Goal: Transaction & Acquisition: Purchase product/service

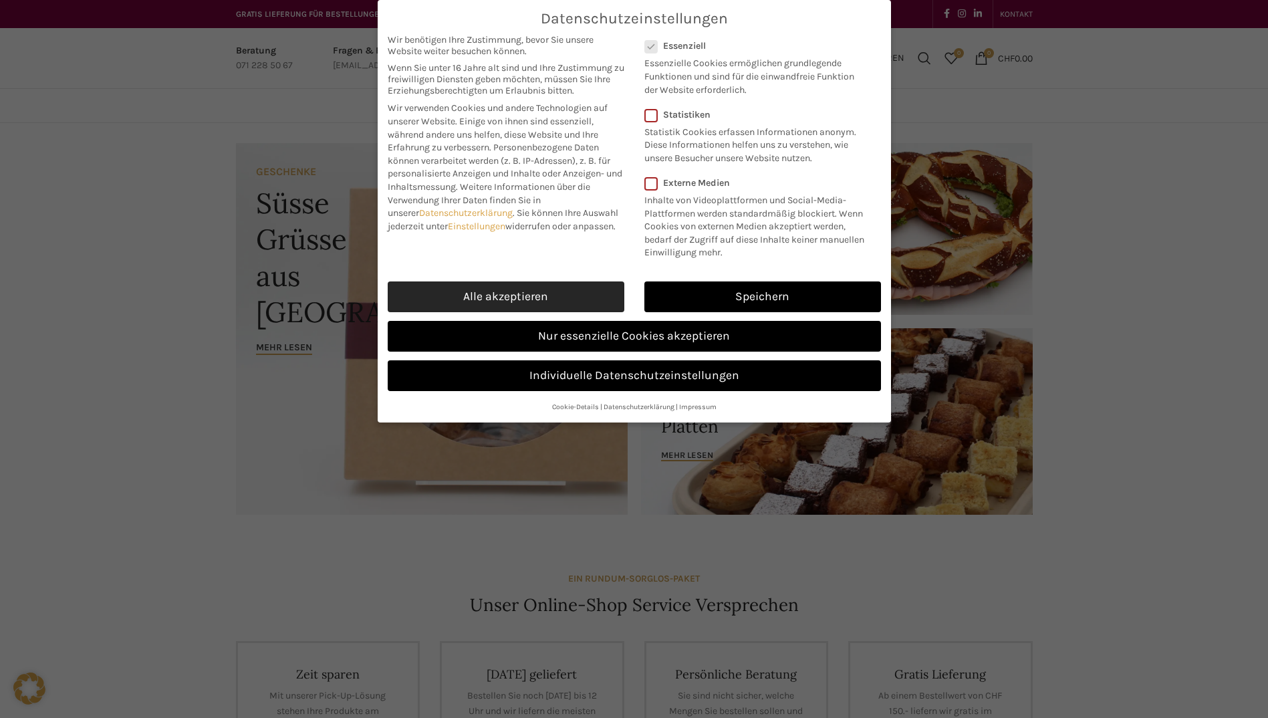
click at [580, 289] on link "Alle akzeptieren" at bounding box center [506, 296] width 237 height 31
checkbox input "true"
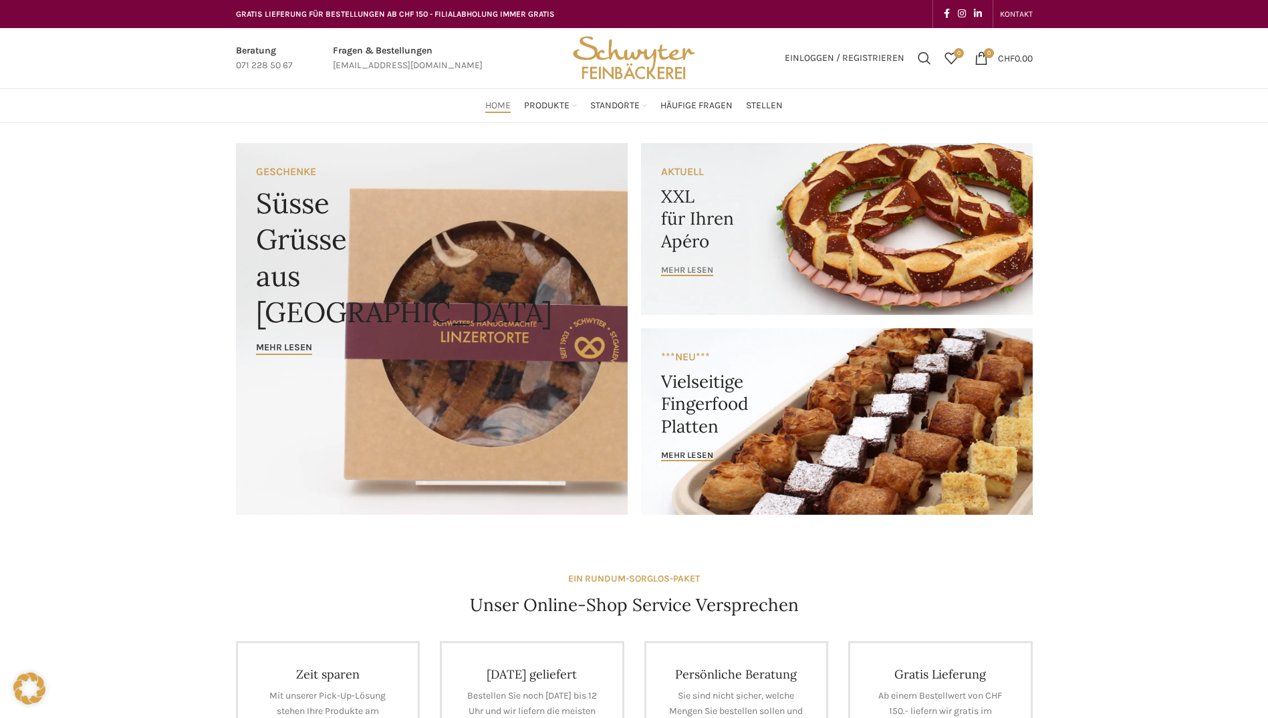
click at [692, 268] on span "mehr lesen" at bounding box center [687, 270] width 52 height 11
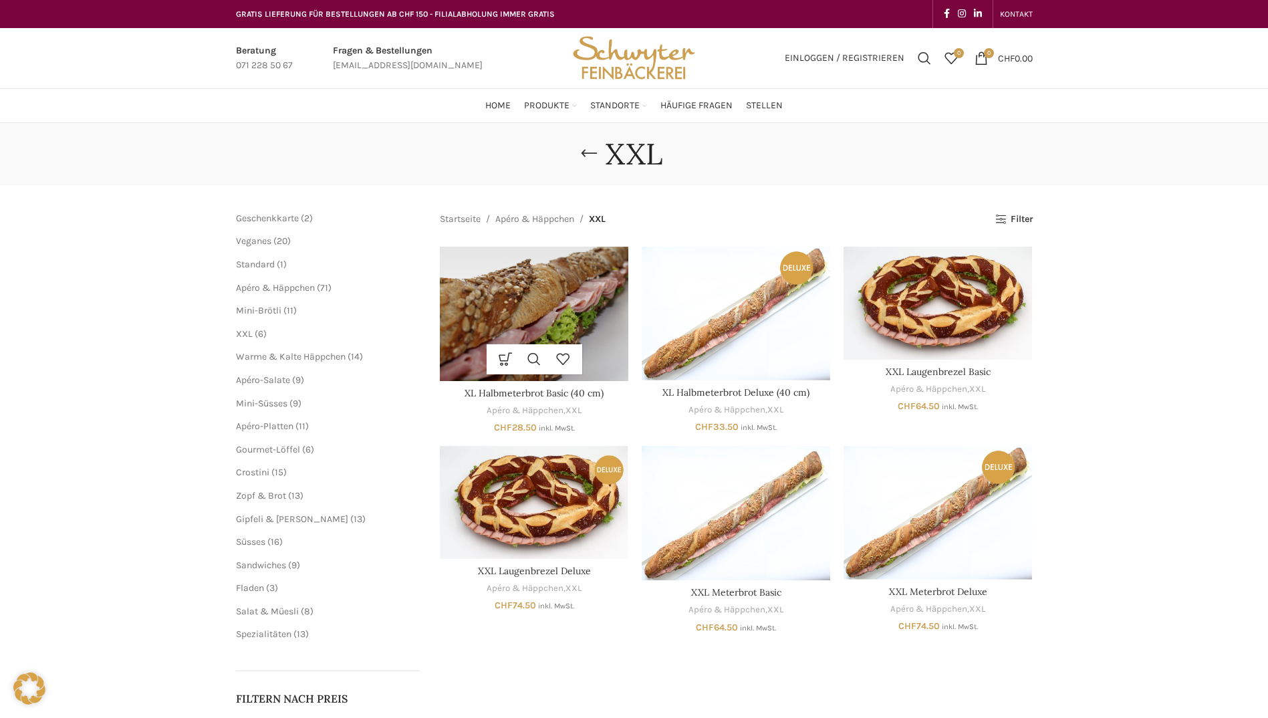
click at [583, 321] on img "XL Halbmeterbrot Basic (40 cm)" at bounding box center [534, 314] width 188 height 134
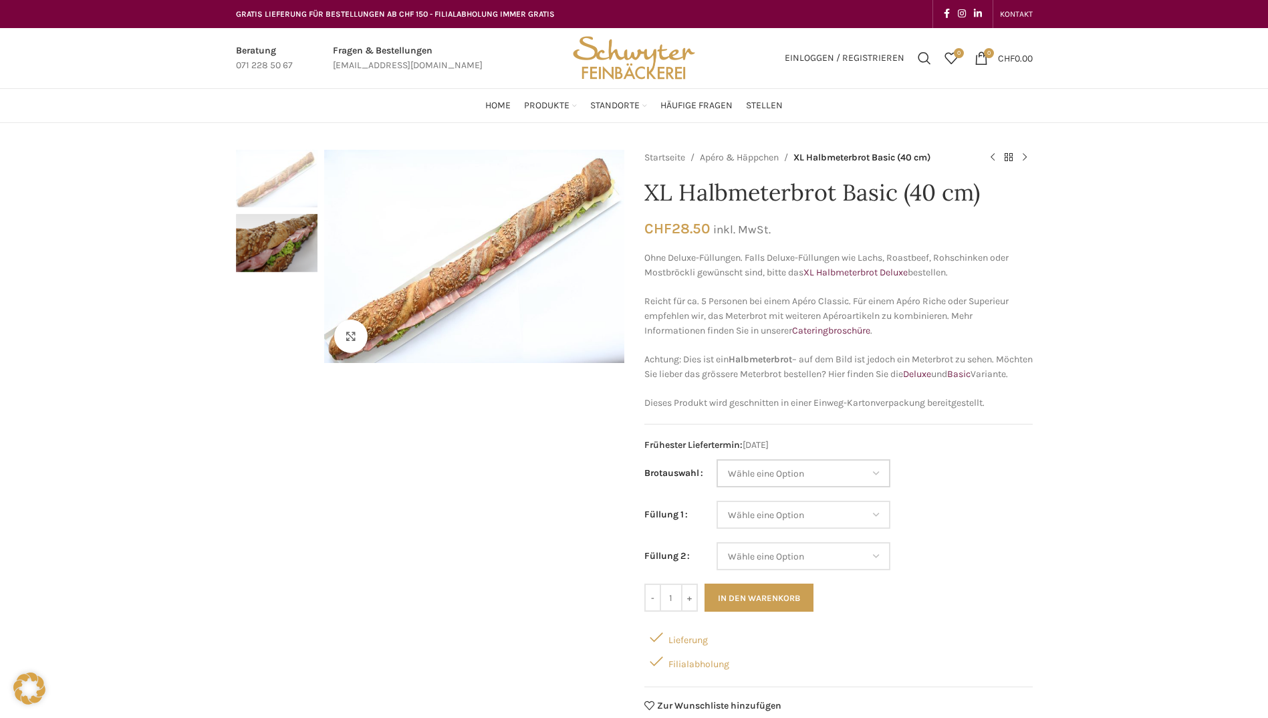
click at [865, 487] on select "Wähle eine Option Baguette Paillasse dunkel Paillasse knusper (Bild) Laugenbagu…" at bounding box center [803, 473] width 174 height 28
select select "Laugenbaguette"
click at [716, 474] on select "Wähle eine Option Baguette Paillasse dunkel Paillasse knusper (Bild) Laugenbagu…" at bounding box center [803, 473] width 174 height 28
click at [840, 529] on select "Wähle eine Option Salami Schinken Fleischkäse Trutenschinken Appenzellerkäse Gr…" at bounding box center [803, 515] width 174 height 28
click at [716, 515] on select "Wähle eine Option Salami Schinken Fleischkäse Trutenschinken Appenzellerkäse Gr…" at bounding box center [803, 515] width 174 height 28
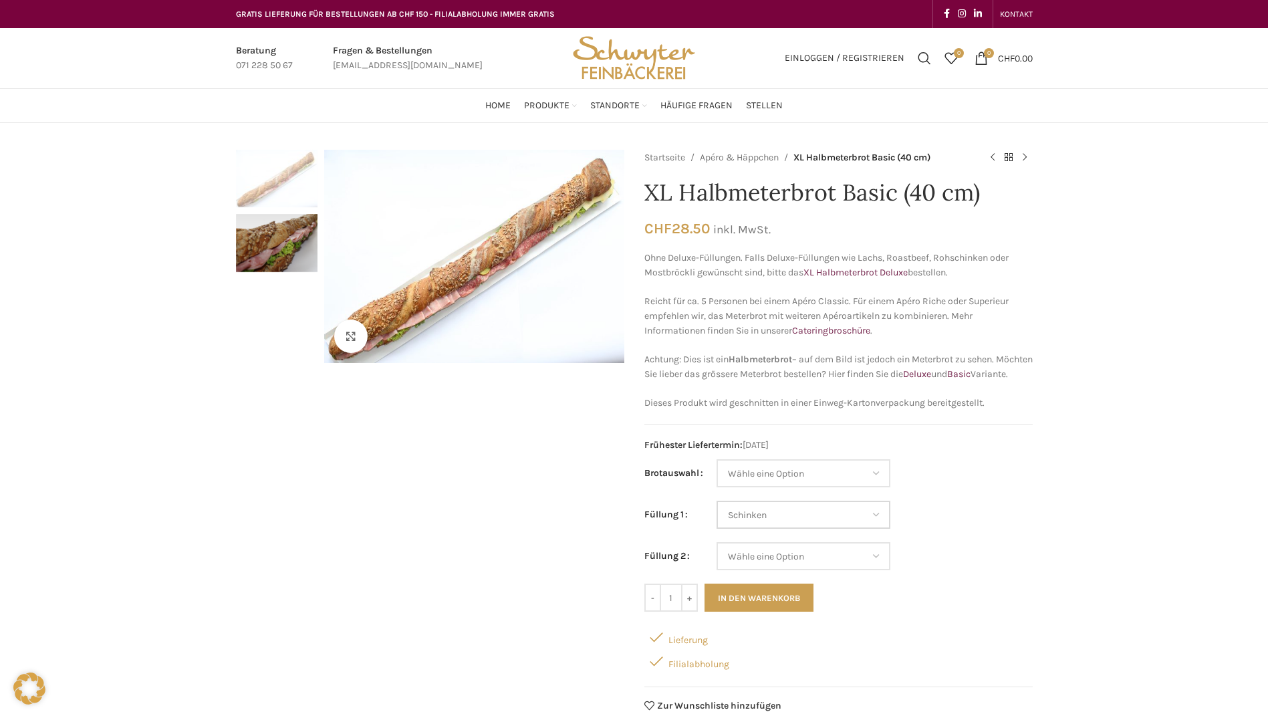
select select "Schinken"
click at [842, 570] on select "Wähle eine Option Salami Schinken Fleischkäse Trutenschinken Appenzellerkäse Gr…" at bounding box center [803, 556] width 174 height 28
select select "Appenzellerkäse"
click at [716, 557] on select "Wähle eine Option Salami Schinken Fleischkäse Trutenschinken Appenzellerkäse Gr…" at bounding box center [803, 556] width 174 height 28
select select "Schinken"
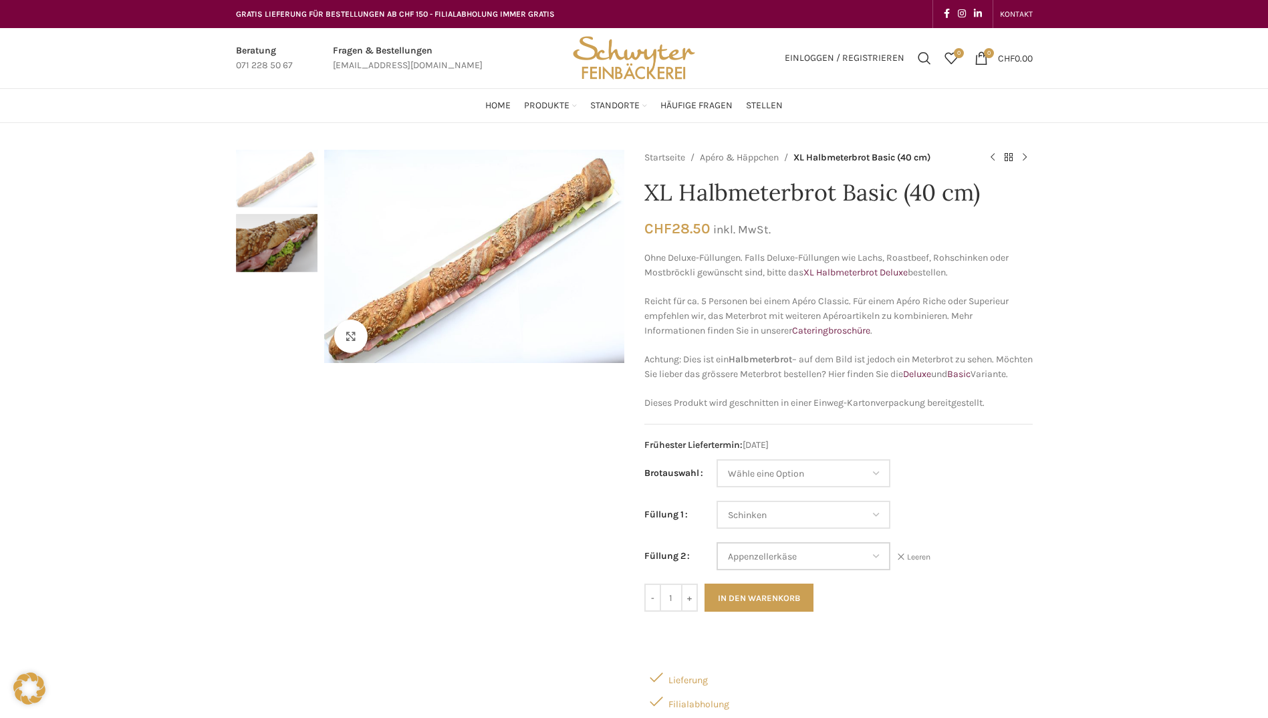
click at [847, 570] on select "Wähle eine Option Salami Schinken Fleischkäse Trutenschinken Appenzellerkäse Gr…" at bounding box center [803, 556] width 174 height 28
select select "Salami"
click at [716, 557] on select "Wähle eine Option Salami Schinken Fleischkäse Trutenschinken Appenzellerkäse Gr…" at bounding box center [803, 556] width 174 height 28
select select "Schinken"
select select "Salami"
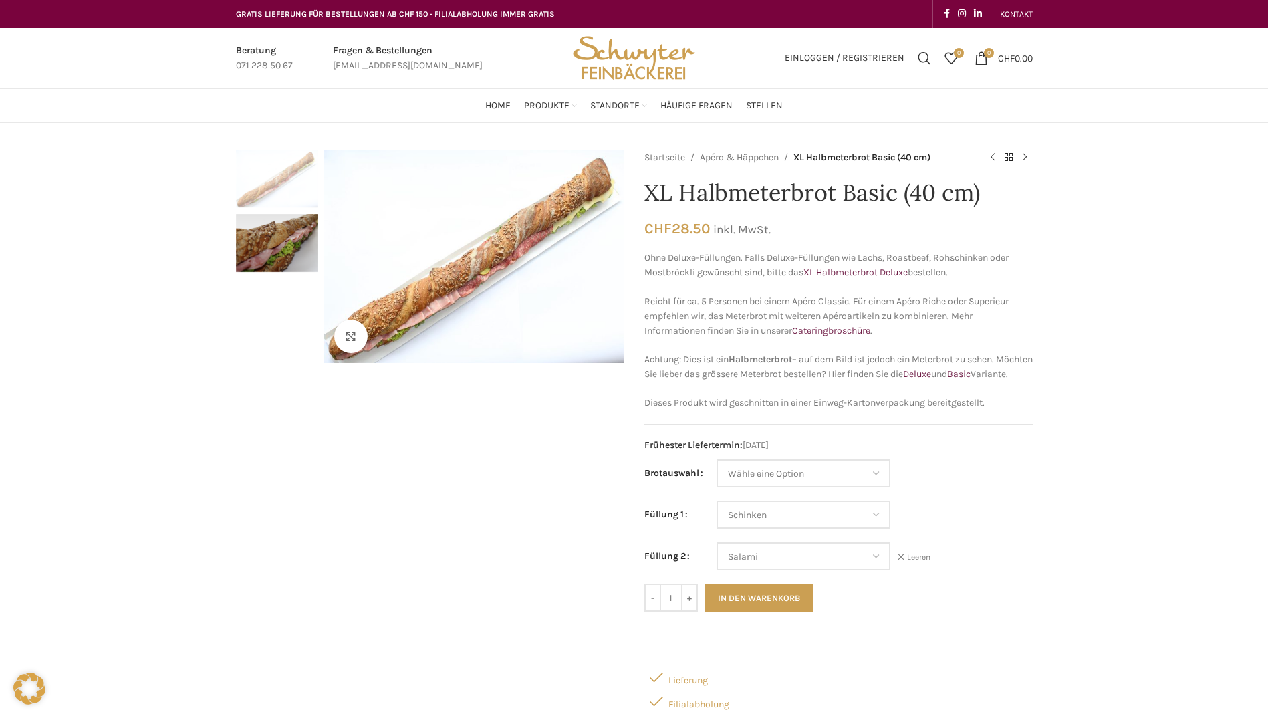
click at [912, 605] on div "- XL Halbmeterbrot Basic (40 cm) Menge 1 + In den Warenkorb" at bounding box center [838, 597] width 388 height 28
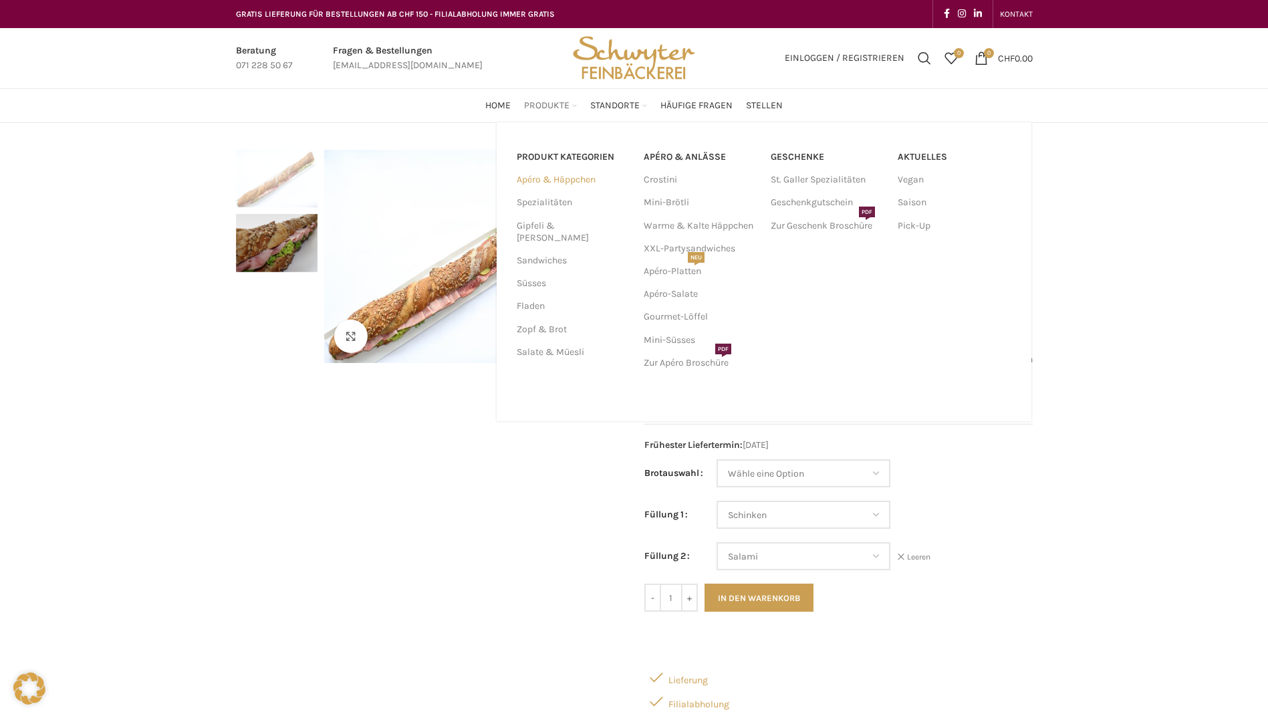
click at [541, 180] on link "Apéro & Häppchen" at bounding box center [572, 179] width 111 height 23
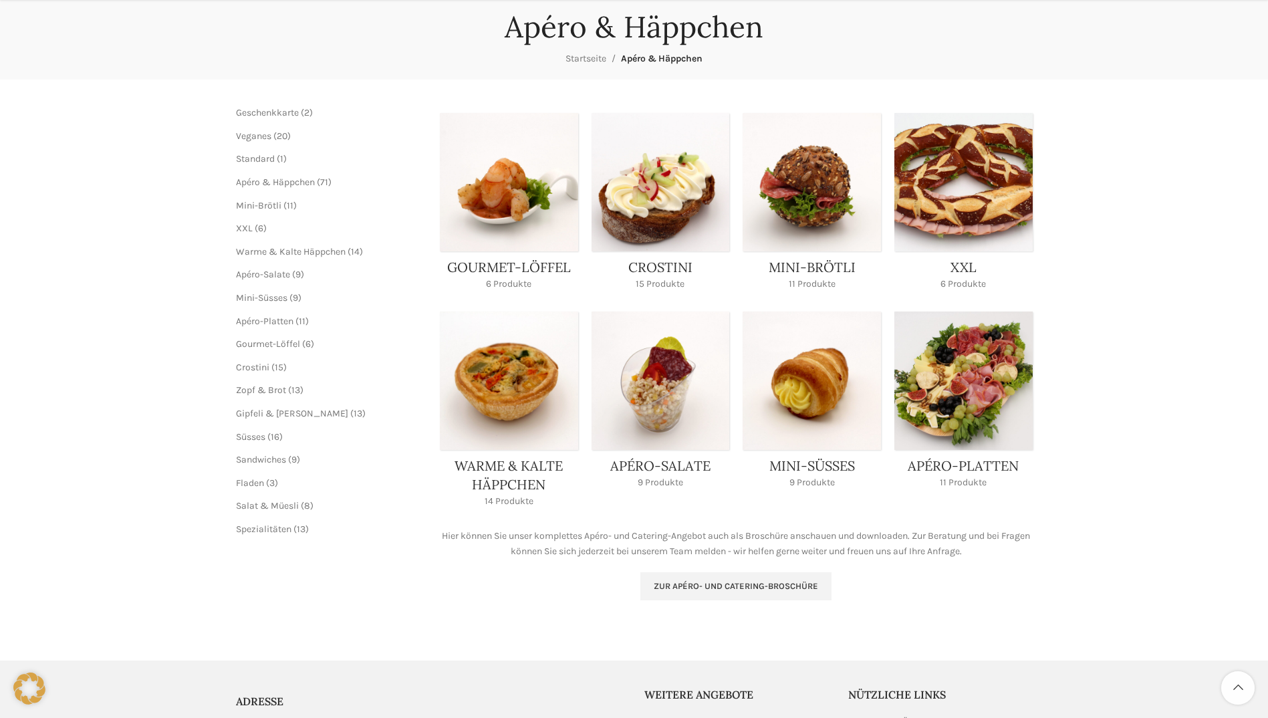
scroll to position [134, 0]
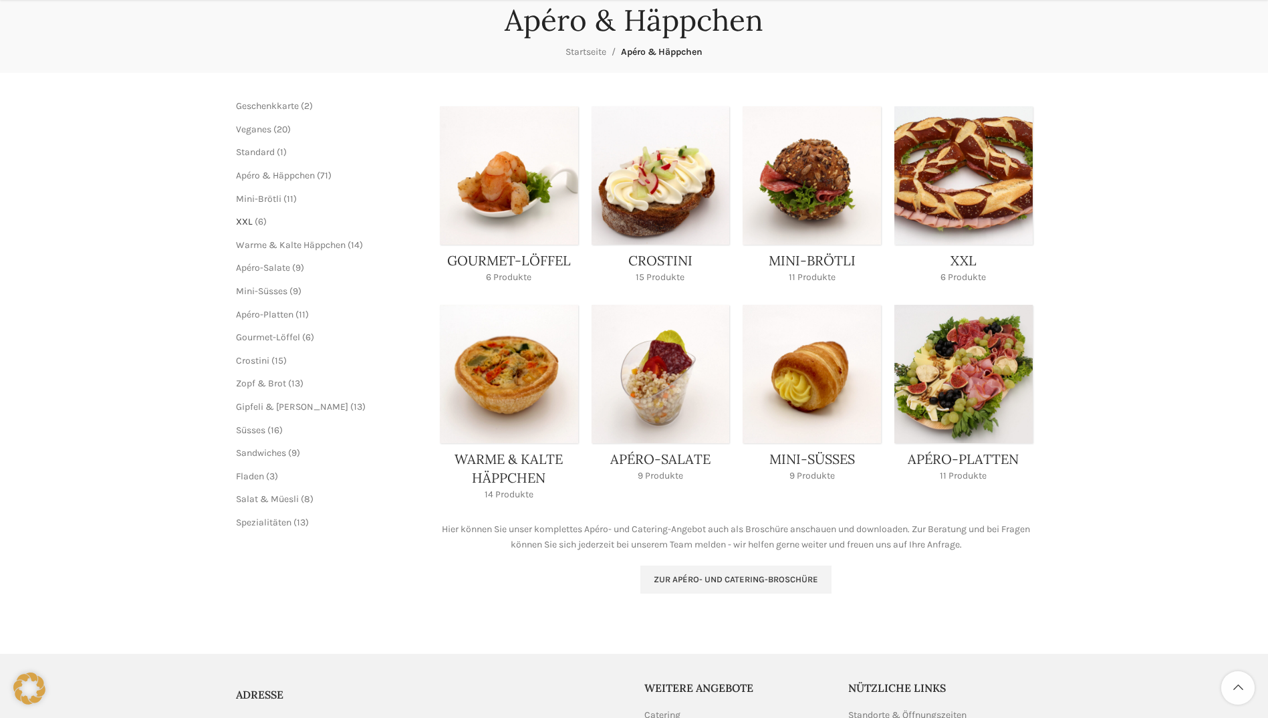
click at [244, 219] on span "XXL" at bounding box center [244, 221] width 17 height 11
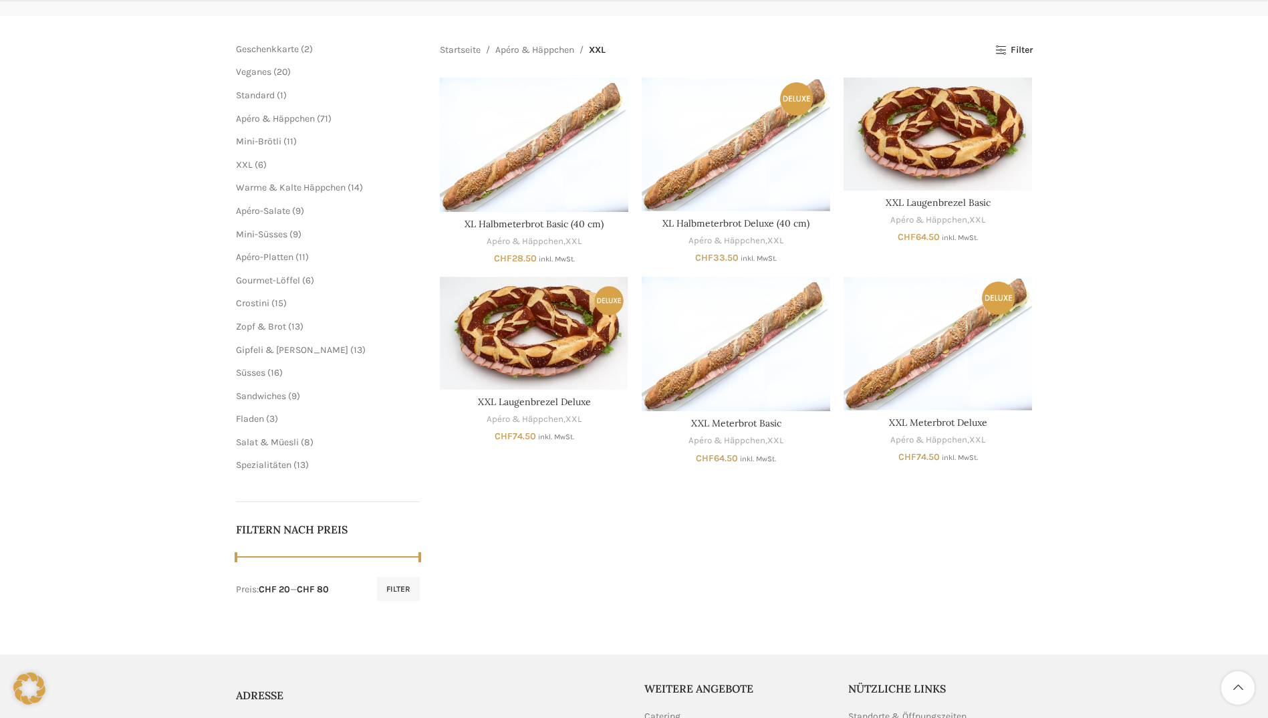
scroll to position [267, 0]
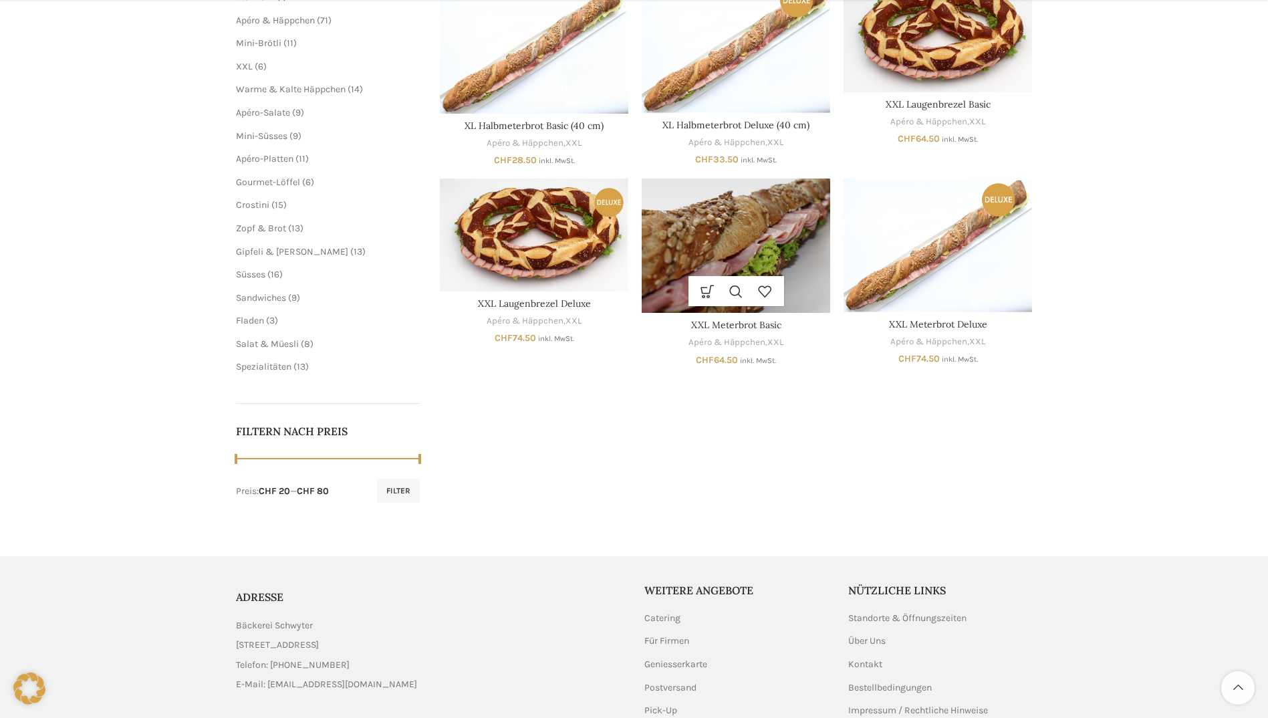
click at [749, 219] on img "XXL Meterbrot Basic" at bounding box center [736, 245] width 188 height 134
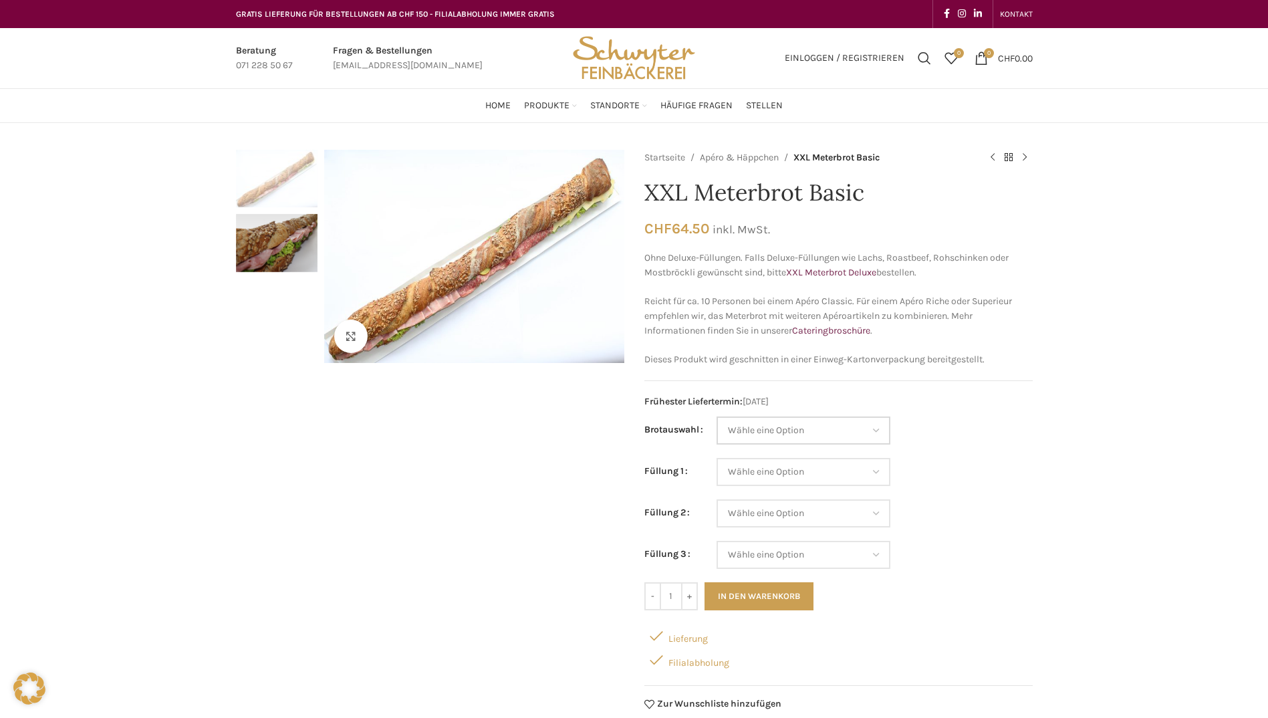
click at [874, 432] on select "Wähle eine Option Baguette Paillasse dunkel Paillasse knusper (Bild) Laugenbagu…" at bounding box center [803, 430] width 174 height 28
click at [716, 416] on select "Wähle eine Option Baguette Paillasse dunkel Paillasse knusper (Bild) Laugenbagu…" at bounding box center [803, 430] width 174 height 28
click at [879, 474] on select "Wähle eine Option Salami Schinken Fleischkäse Trutenschinken Appenzellerkäse Gr…" at bounding box center [803, 472] width 174 height 28
click at [878, 424] on select "Wähle eine Option Baguette Paillasse dunkel Paillasse knusper (Bild) Laugenbagu…" at bounding box center [803, 430] width 174 height 28
click at [716, 416] on select "Wähle eine Option Baguette Paillasse dunkel Paillasse knusper (Bild) Laugenbagu…" at bounding box center [803, 430] width 174 height 28
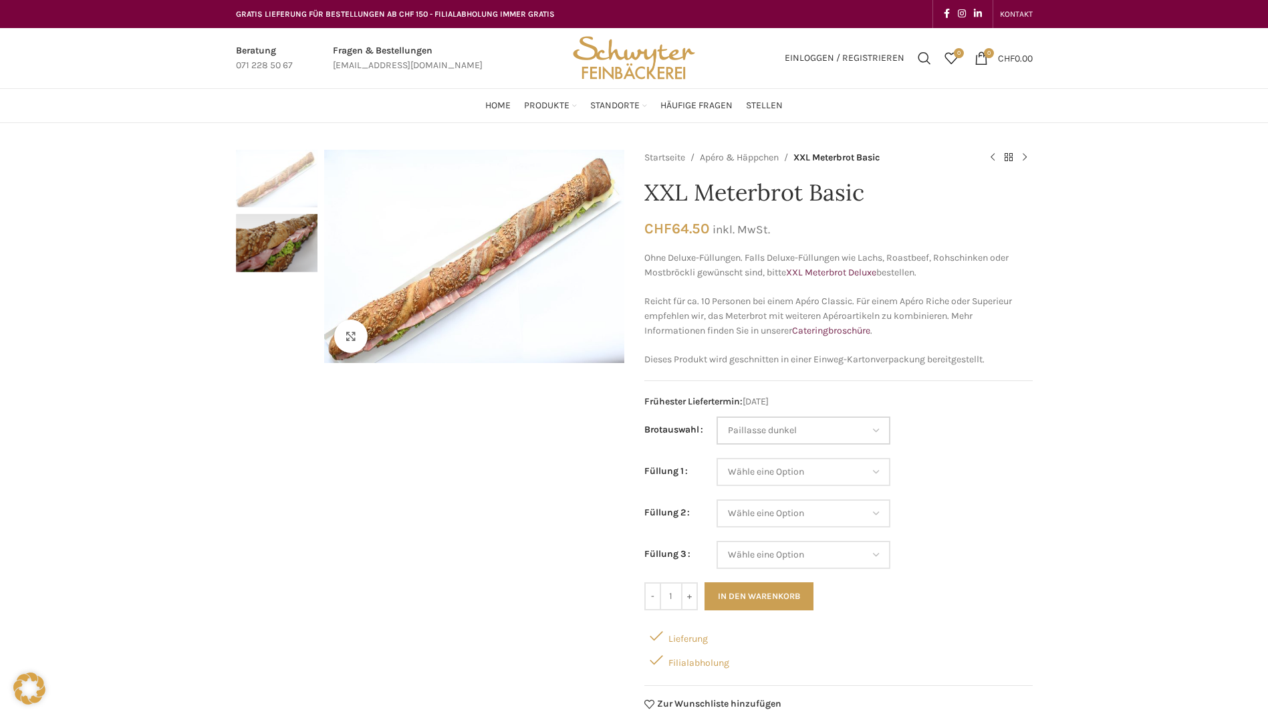
click at [872, 434] on select "Wähle eine Option Baguette Paillasse dunkel Paillasse knusper (Bild) Laugenbagu…" at bounding box center [803, 430] width 174 height 28
click at [716, 416] on select "Wähle eine Option Baguette Paillasse dunkel Paillasse knusper (Bild) Laugenbagu…" at bounding box center [803, 430] width 174 height 28
select select "Baguette"
click at [871, 472] on select "Wähle eine Option Salami Schinken Fleischkäse Trutenschinken Appenzellerkäse Gr…" at bounding box center [803, 472] width 174 height 28
select select "Salami"
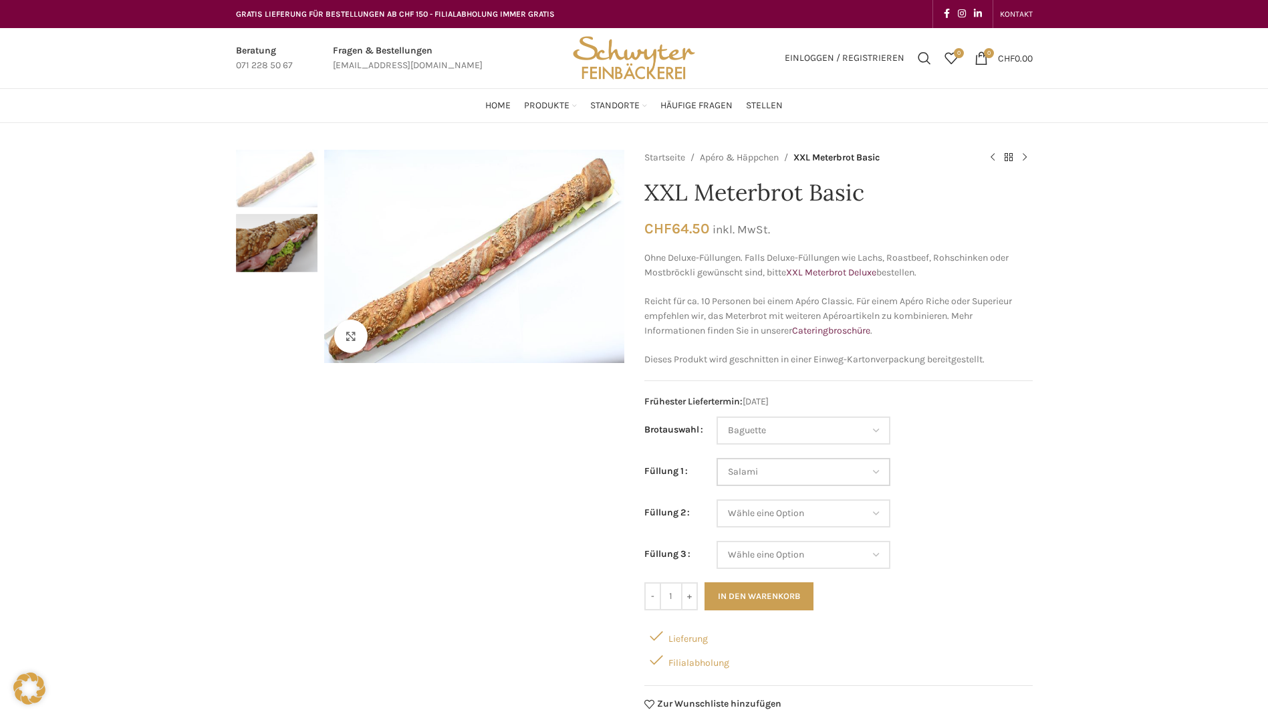
click at [716, 458] on select "Wähle eine Option Salami Schinken Fleischkäse Trutenschinken Appenzellerkäse Gr…" at bounding box center [803, 472] width 174 height 28
select select "Baguette"
select select "Salami"
click at [860, 508] on select "Wähle eine Option Salami Schinken Fleischkäse Trutenschinken Appenzellerkäse Gr…" at bounding box center [803, 513] width 174 height 28
select select "Schinken"
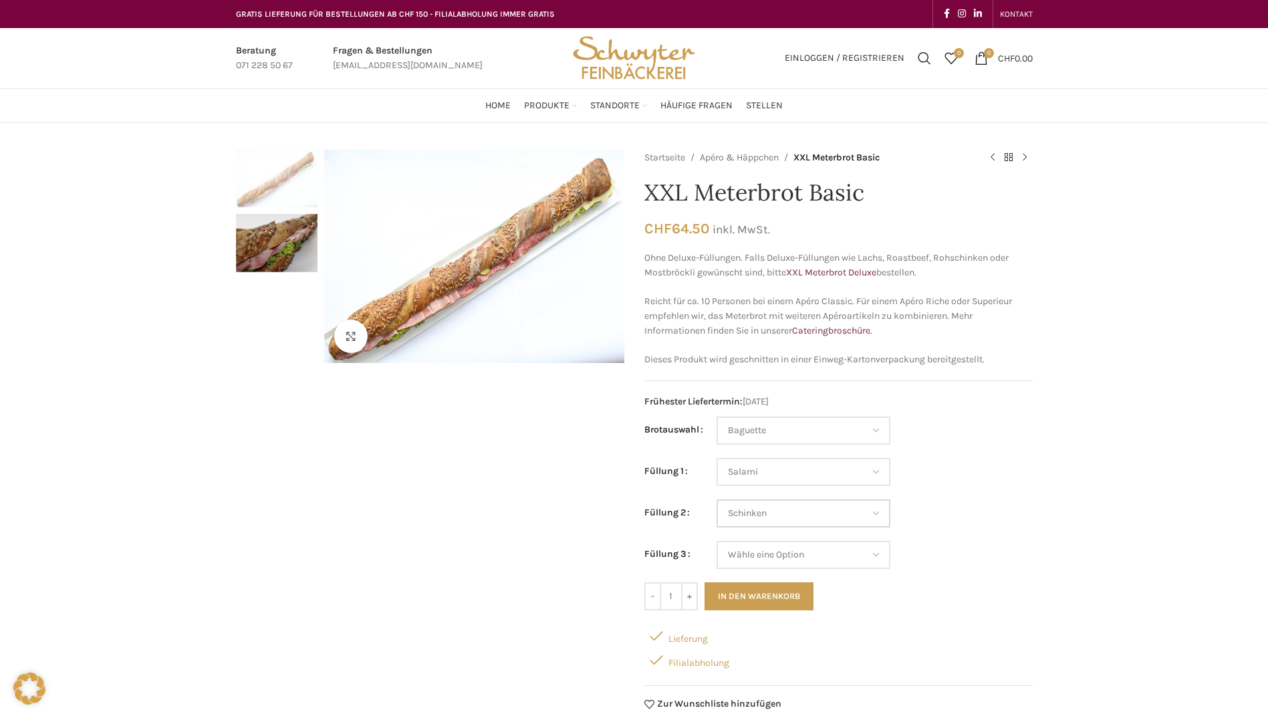
click at [716, 499] on select "Wähle eine Option Salami Schinken Fleischkäse Trutenschinken Appenzellerkäse Gr…" at bounding box center [803, 513] width 174 height 28
select select "Baguette"
select select "Salami"
select select "Schinken"
click at [858, 551] on select "Wähle eine Option Salami Schinken Fleischkäse Trutenschinken Appenzellerkäse Gr…" at bounding box center [803, 555] width 174 height 28
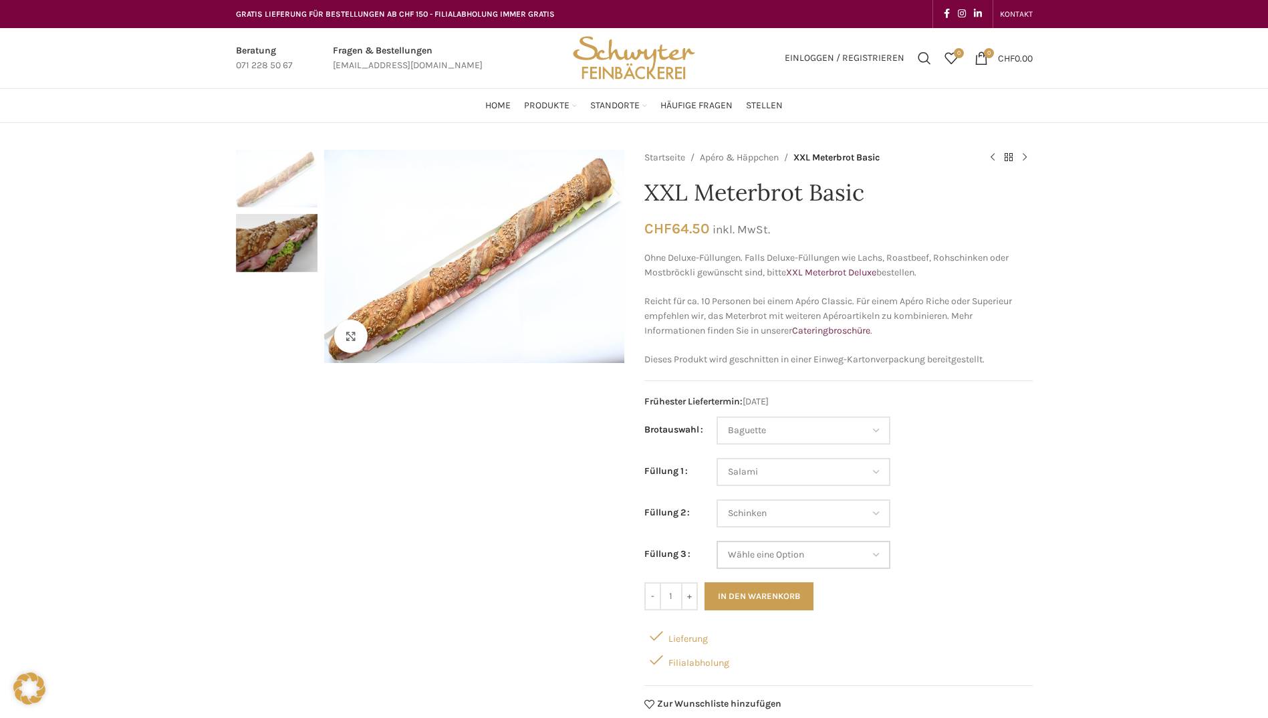
select select "Appenzellerkäse"
click at [716, 541] on select "Wähle eine Option Salami Schinken Fleischkäse Trutenschinken Appenzellerkäse Gr…" at bounding box center [803, 555] width 174 height 28
select select "Baguette"
select select "Salami"
select select "Schinken"
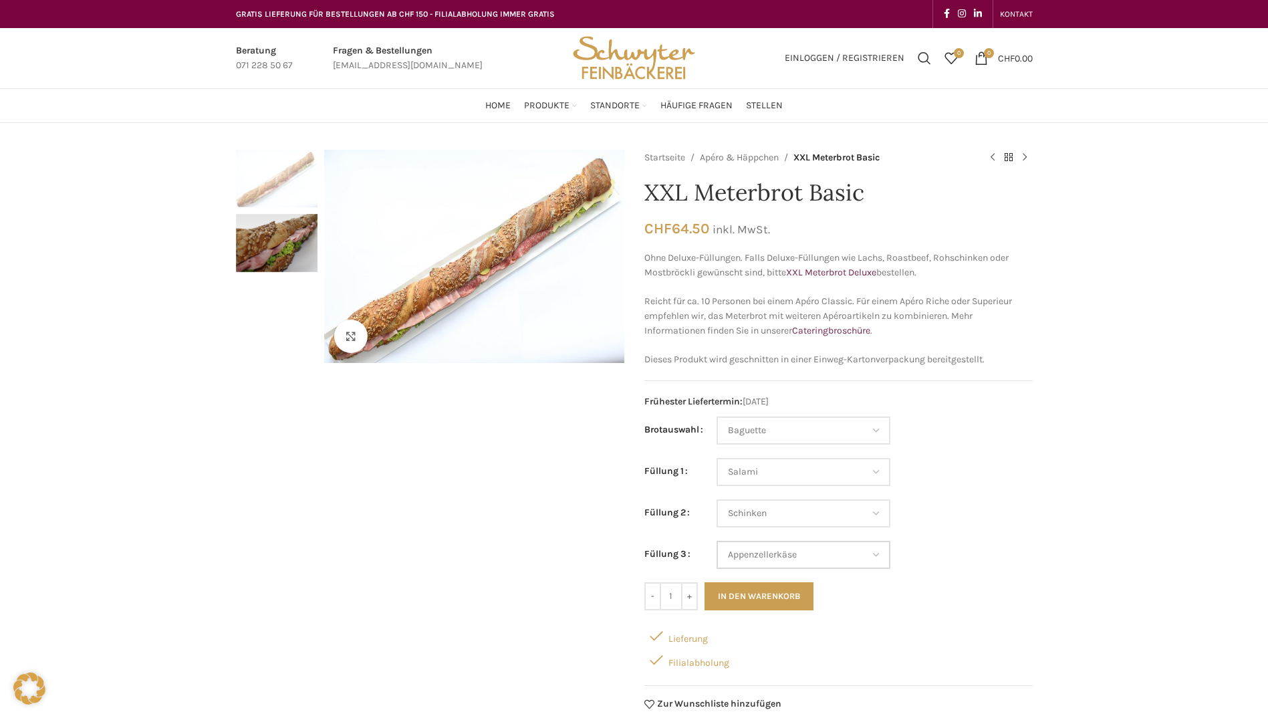
select select "Appenzellerkäse"
click at [1002, 528] on td "Wähle eine Option Salami Schinken Fleischkäse Trutenschinken Appenzellerkäse Gr…" at bounding box center [874, 519] width 316 height 41
click at [772, 597] on button "In den Warenkorb" at bounding box center [758, 596] width 109 height 28
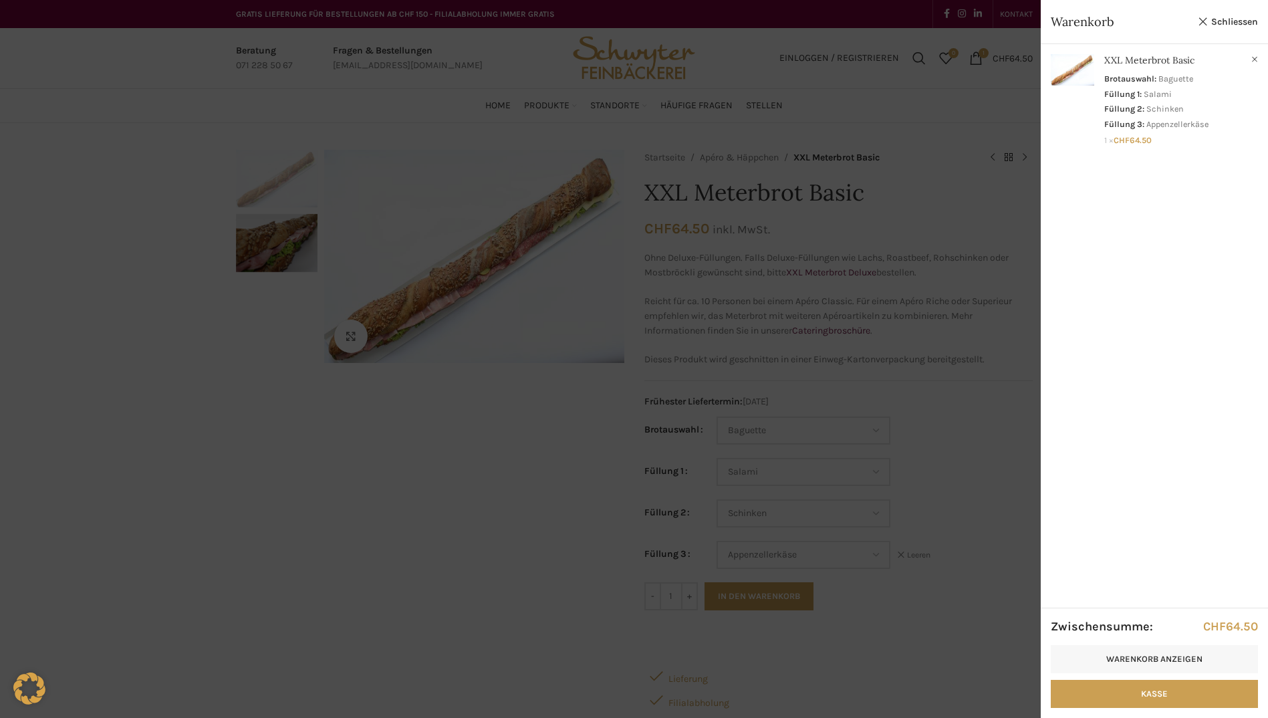
click at [356, 241] on div at bounding box center [634, 359] width 1268 height 718
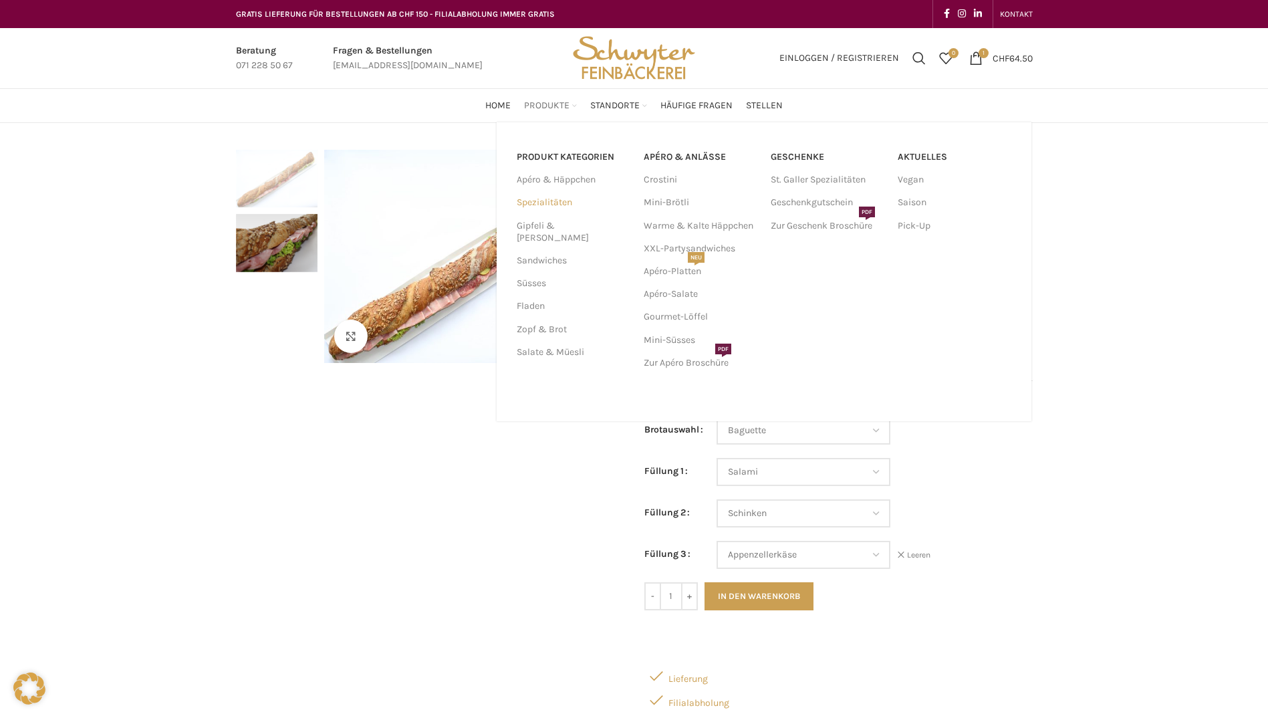
click at [551, 202] on link "Spezialitäten" at bounding box center [572, 202] width 111 height 23
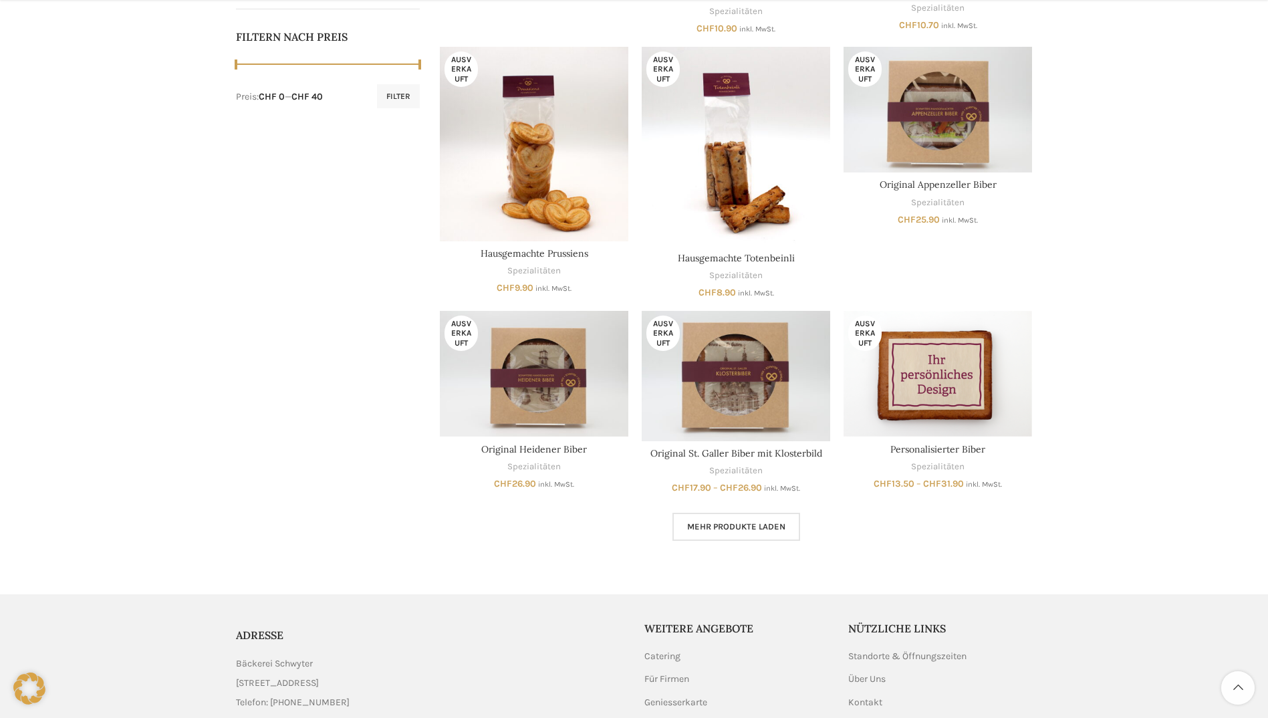
scroll to position [668, 0]
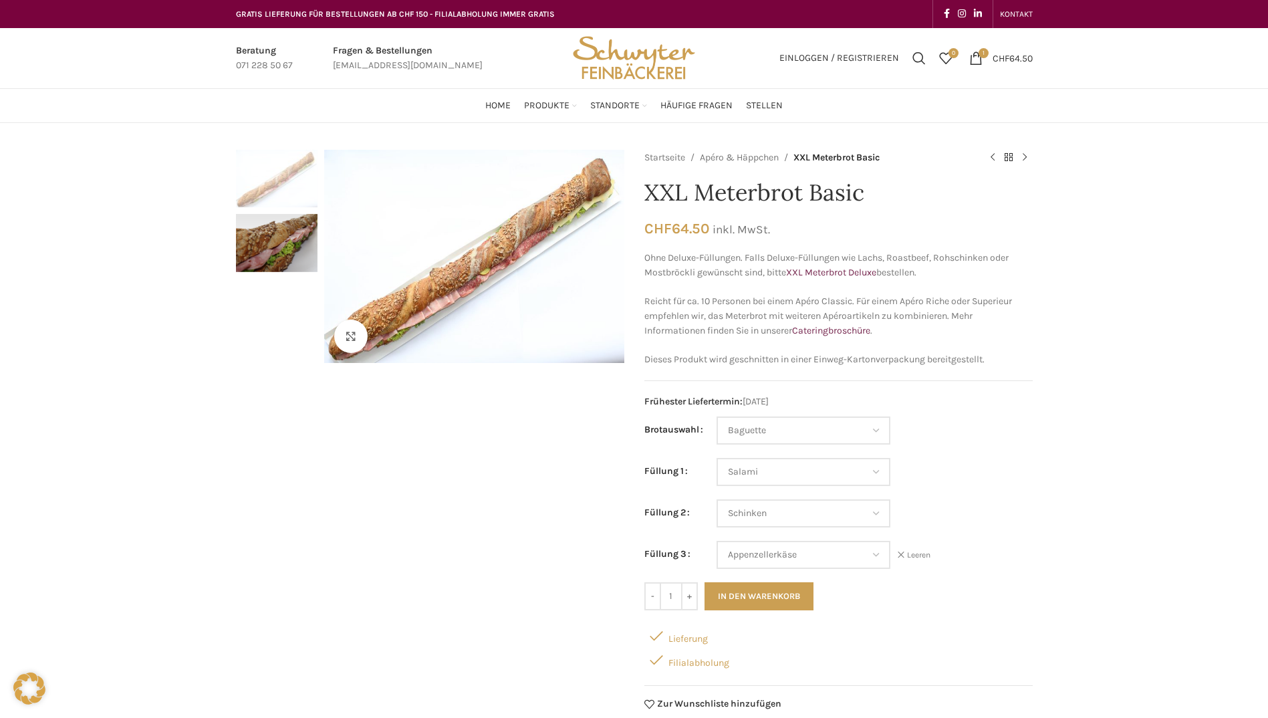
select select "Baguette"
select select "Salami"
select select "Schinken"
select select "Appenzellerkäse"
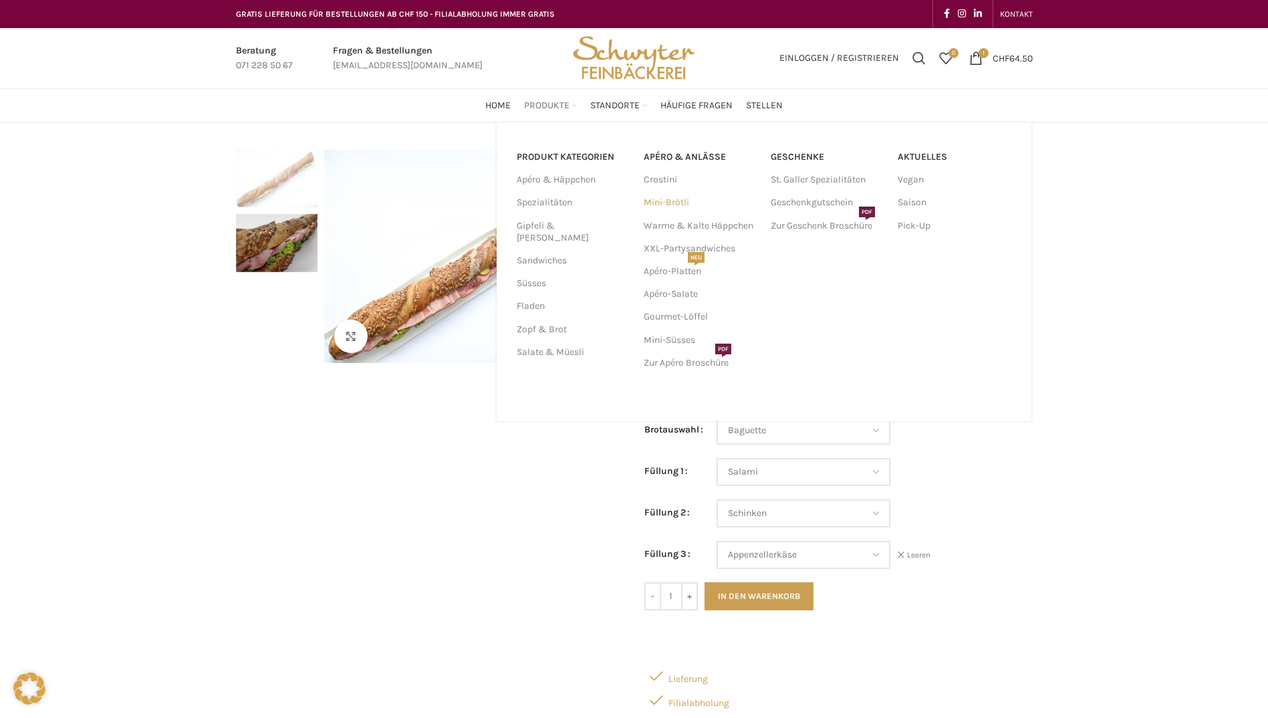
click at [671, 200] on link "Mini-Brötli" at bounding box center [701, 202] width 114 height 23
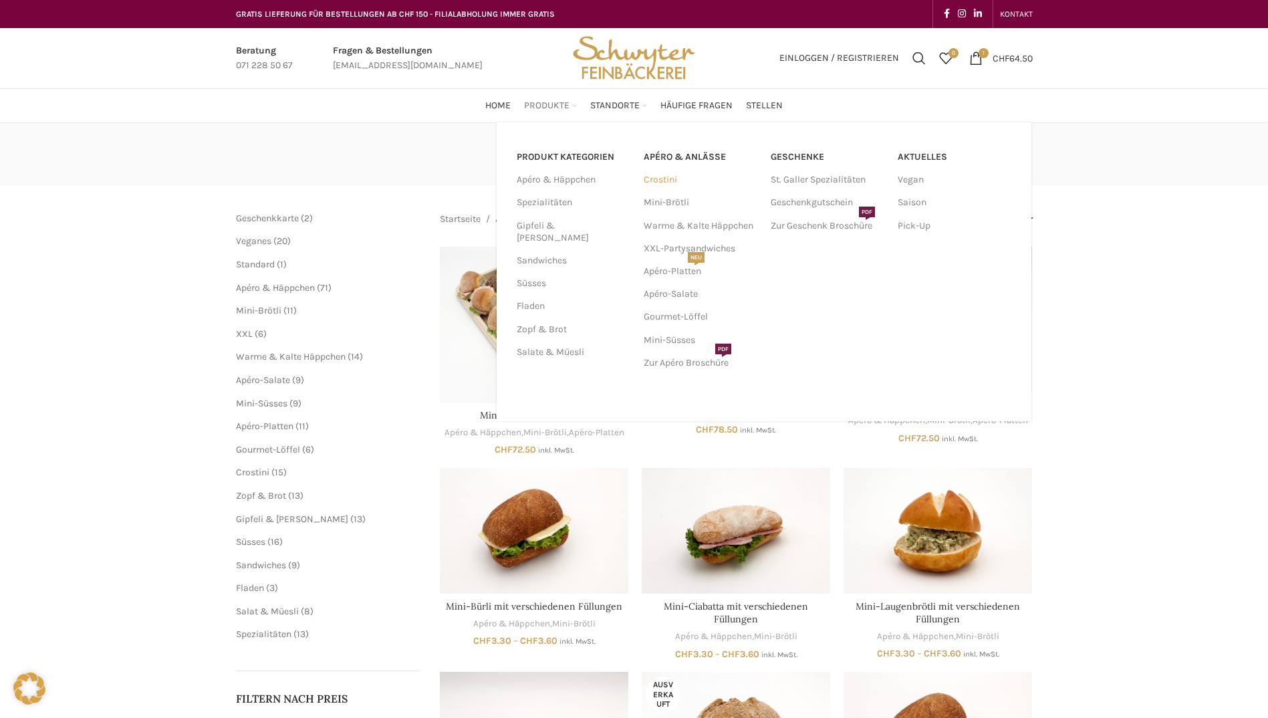
click at [666, 180] on link "Crostini" at bounding box center [701, 179] width 114 height 23
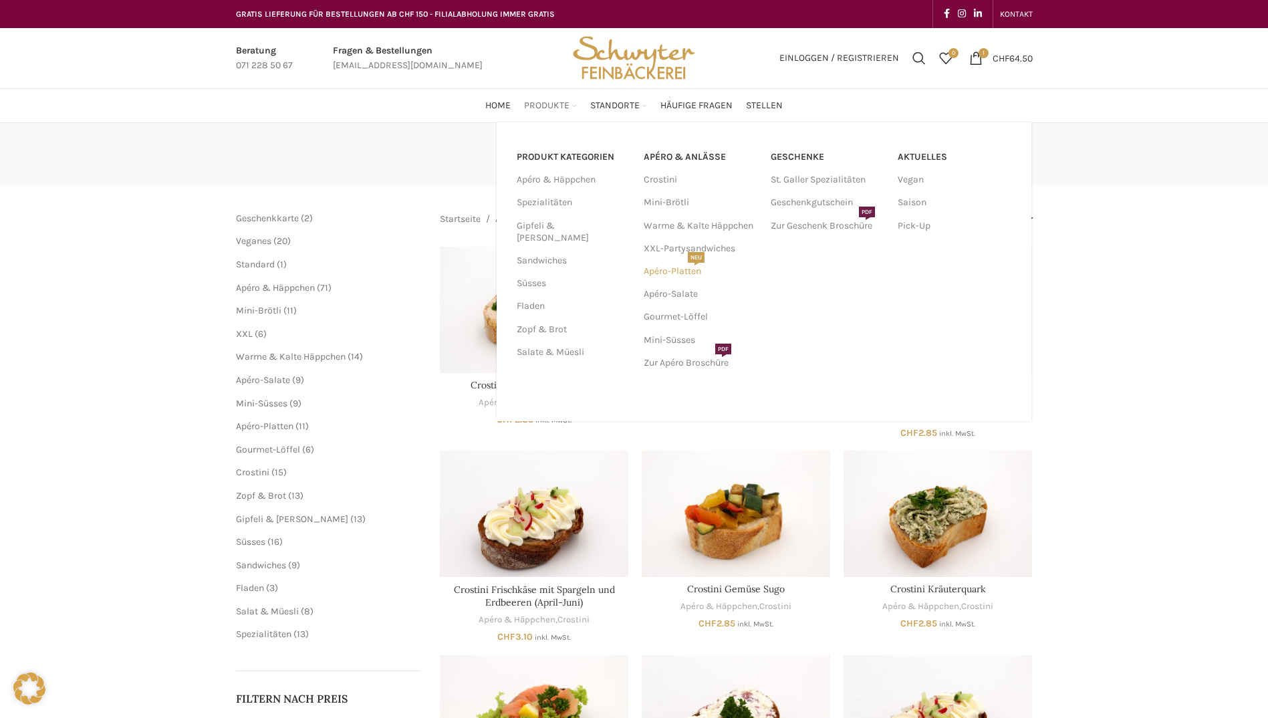
click at [666, 272] on link "Apéro-Platten NEU" at bounding box center [701, 271] width 114 height 23
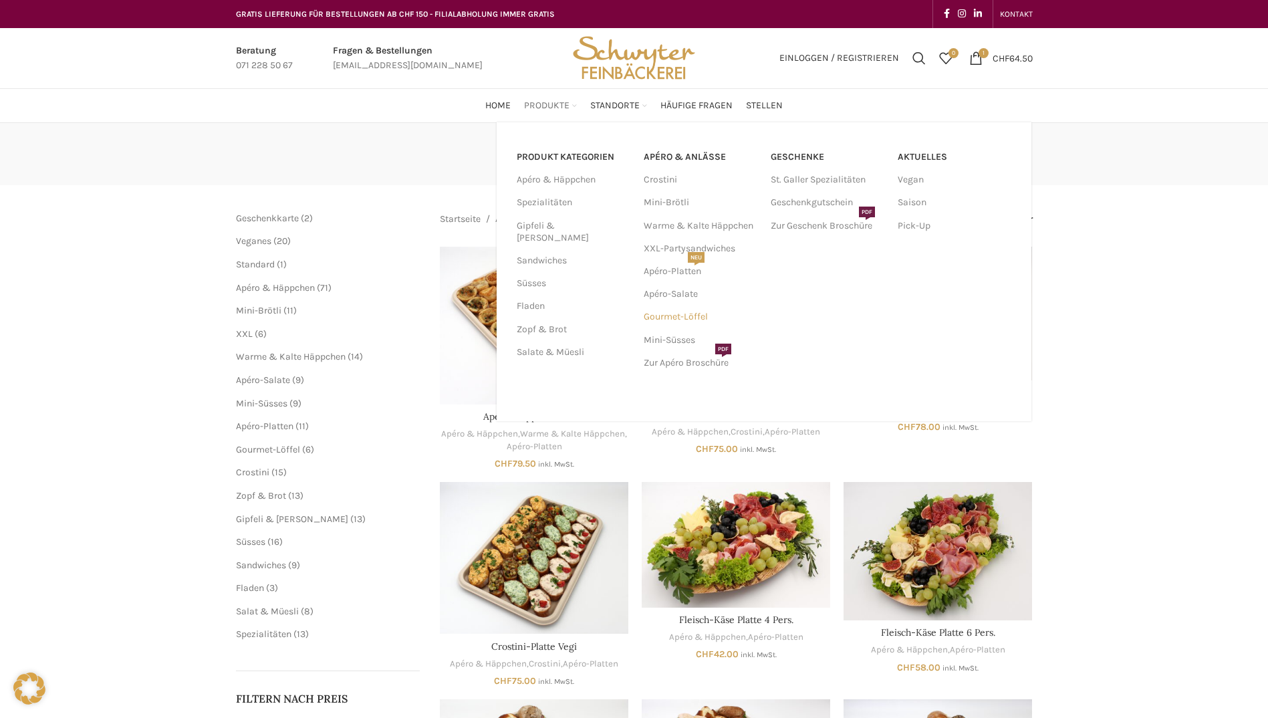
click at [675, 318] on link "Gourmet-Löffel" at bounding box center [701, 316] width 114 height 23
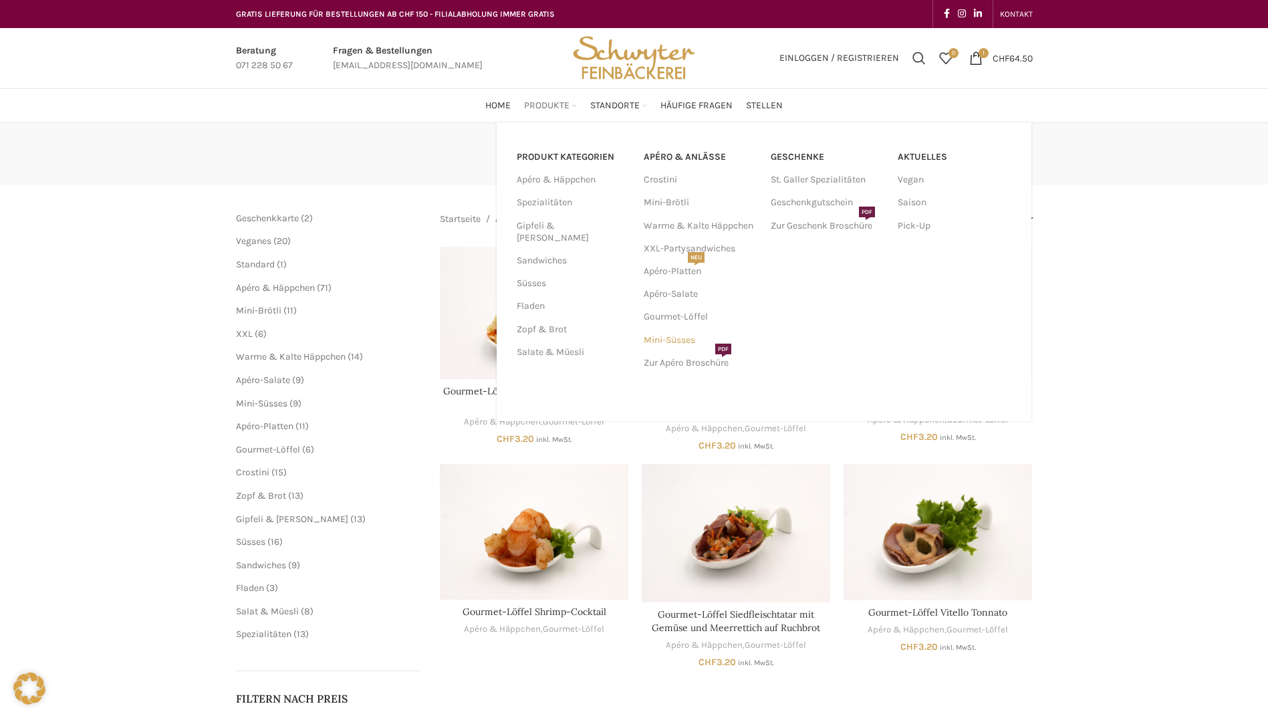
click at [677, 341] on link "Mini-Süsses" at bounding box center [701, 340] width 114 height 23
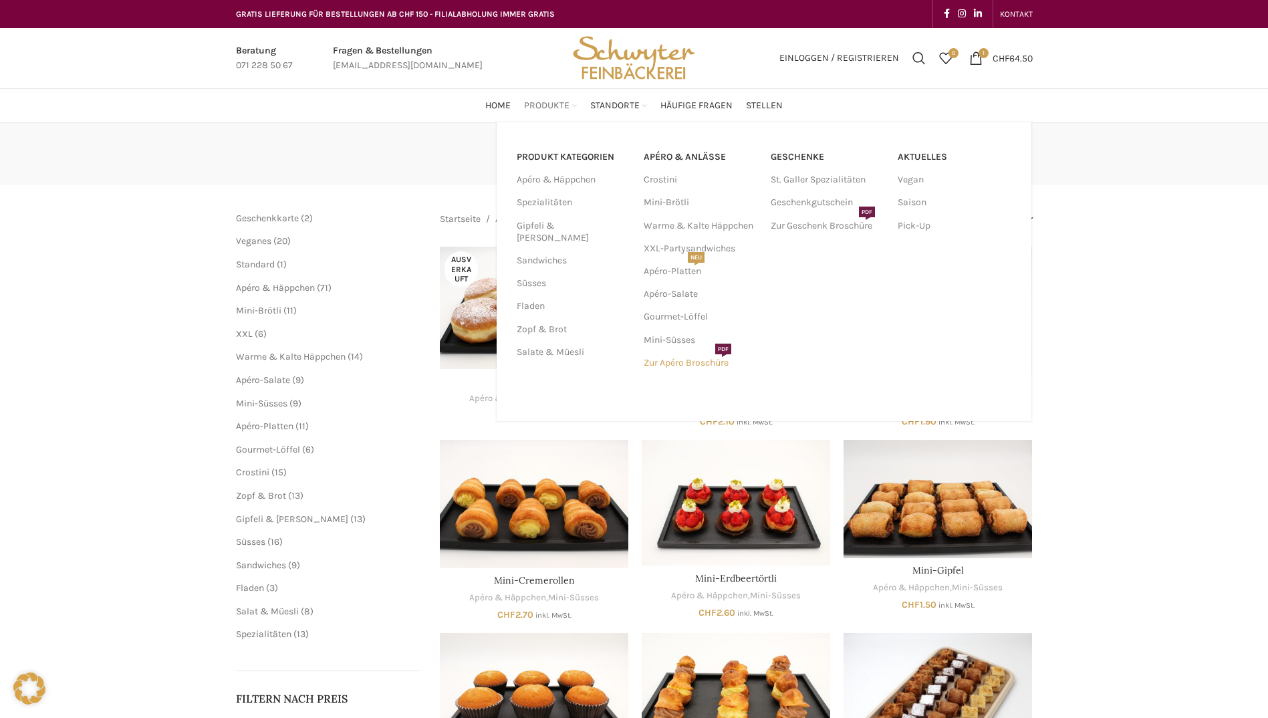
click at [687, 362] on link "Zur Apéro Broschüre PDF" at bounding box center [701, 362] width 114 height 23
click at [801, 223] on link "Zur Geschenk Broschüre PDF" at bounding box center [827, 226] width 114 height 23
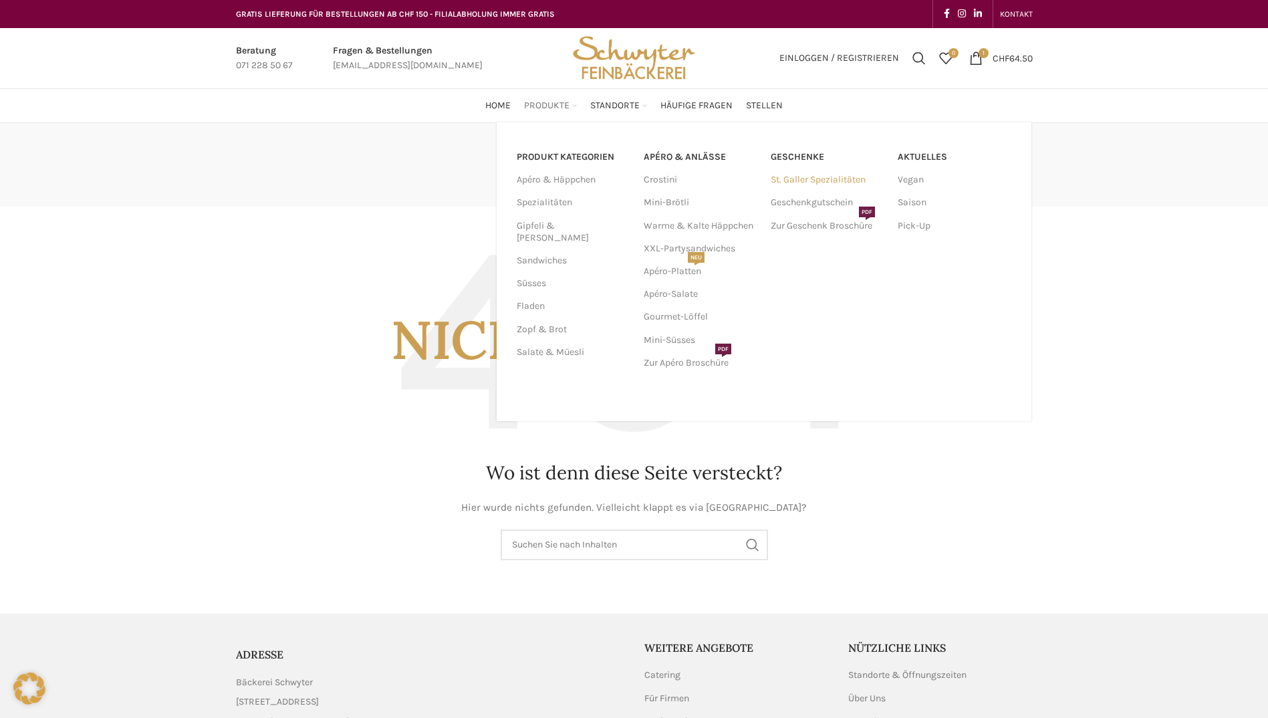
click at [819, 176] on link "St. Galler Spezialitäten" at bounding box center [827, 179] width 114 height 23
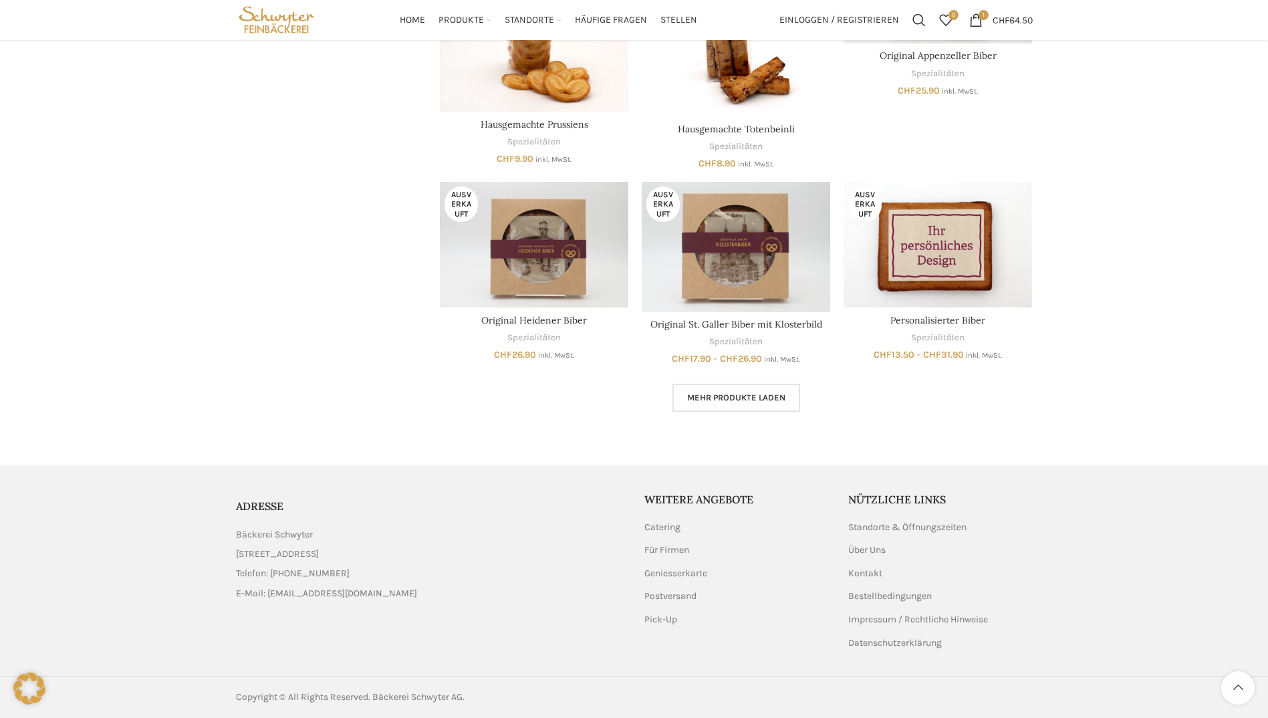
scroll to position [791, 0]
click at [722, 396] on span "Mehr Produkte laden" at bounding box center [736, 397] width 98 height 11
